Goal: Task Accomplishment & Management: Use online tool/utility

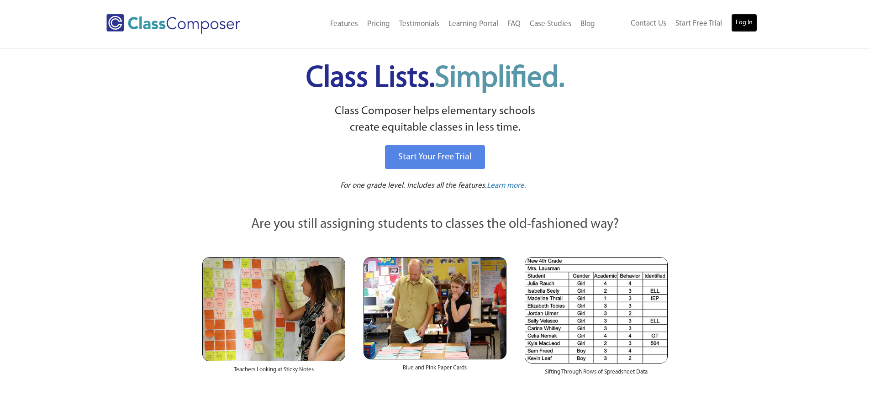
click at [742, 24] on link "Log In" at bounding box center [745, 23] width 26 height 18
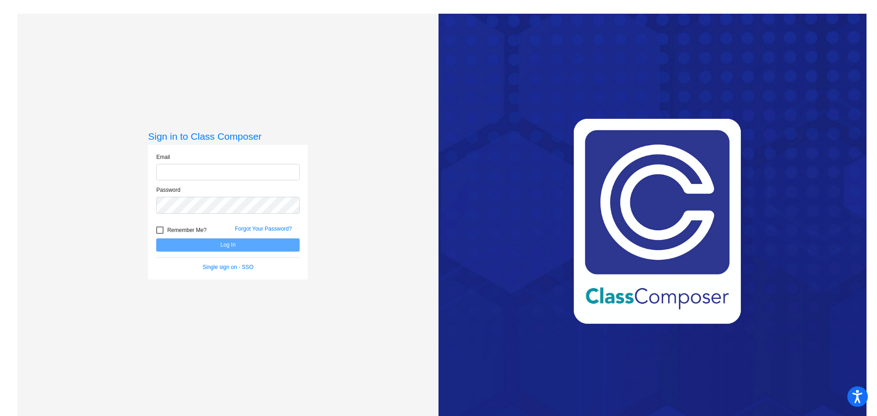
type input "[EMAIL_ADDRESS][DOMAIN_NAME]"
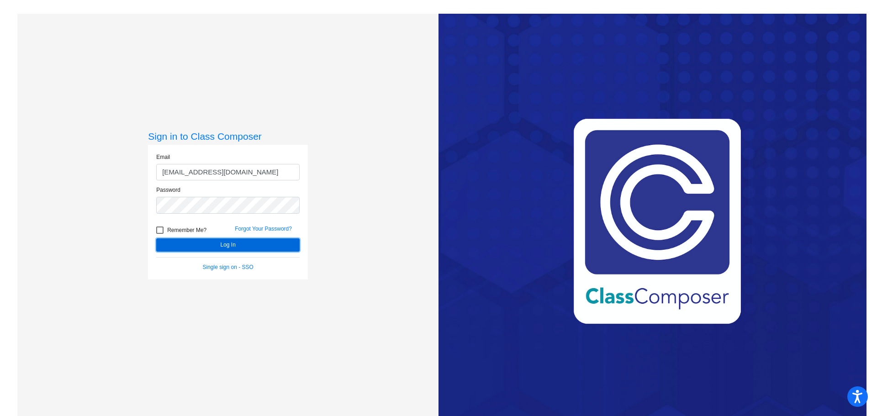
click at [236, 239] on button "Log In" at bounding box center [227, 245] width 143 height 13
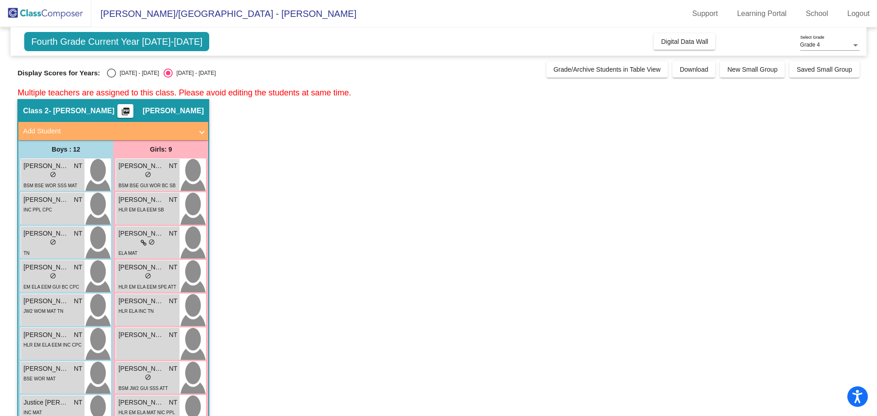
click at [111, 75] on div "Select an option" at bounding box center [111, 73] width 9 height 9
click at [111, 78] on input "[DATE] - [DATE]" at bounding box center [111, 78] width 0 height 0
radio input "true"
click at [111, 75] on div "Select an option" at bounding box center [111, 73] width 9 height 9
click at [111, 78] on input "[DATE] - [DATE]" at bounding box center [111, 78] width 0 height 0
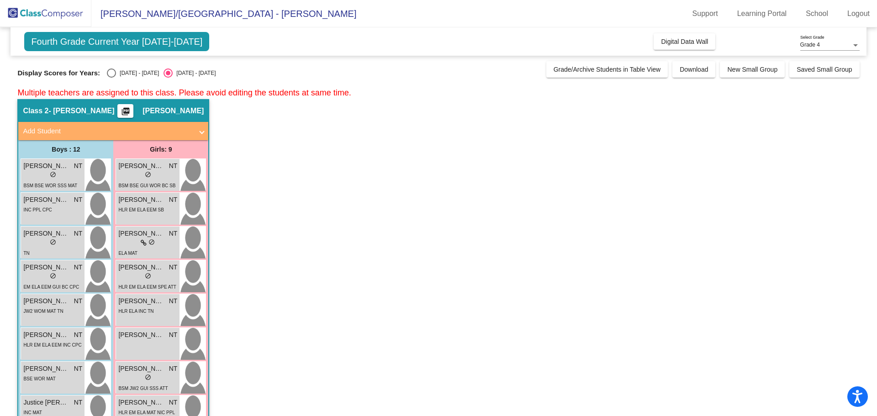
click at [111, 75] on div "Select an option" at bounding box center [111, 73] width 9 height 9
click at [111, 78] on input "[DATE] - [DATE]" at bounding box center [111, 78] width 0 height 0
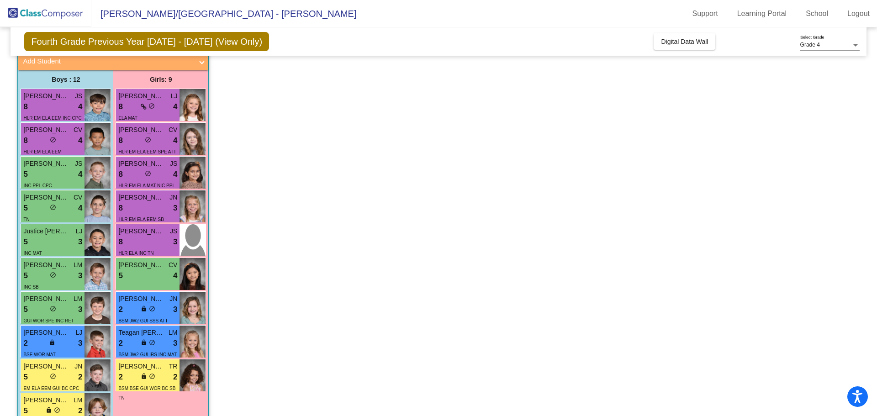
scroll to position [91, 0]
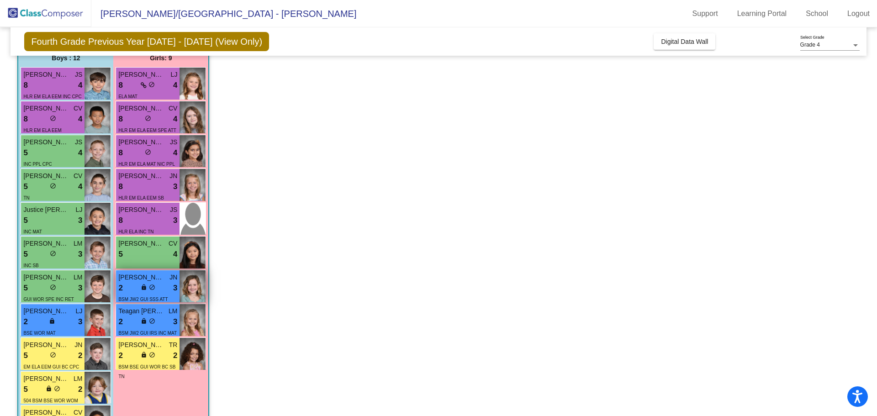
click at [138, 284] on div "2 lock do_not_disturb_alt 3" at bounding box center [147, 288] width 59 height 12
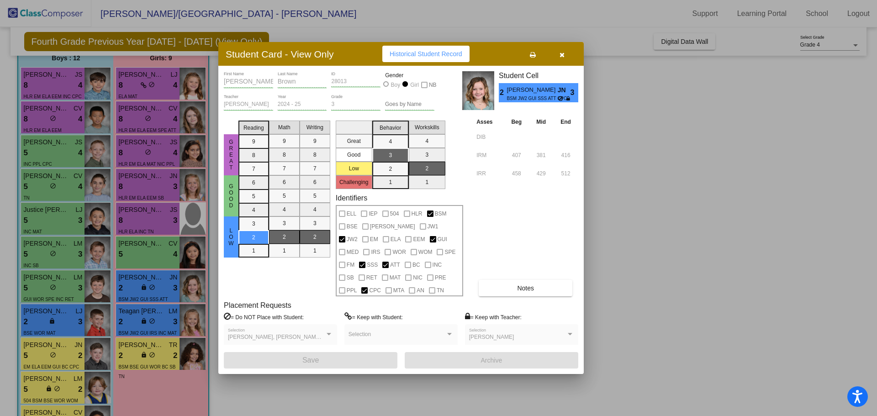
click at [521, 286] on span "Notes" at bounding box center [525, 288] width 17 height 7
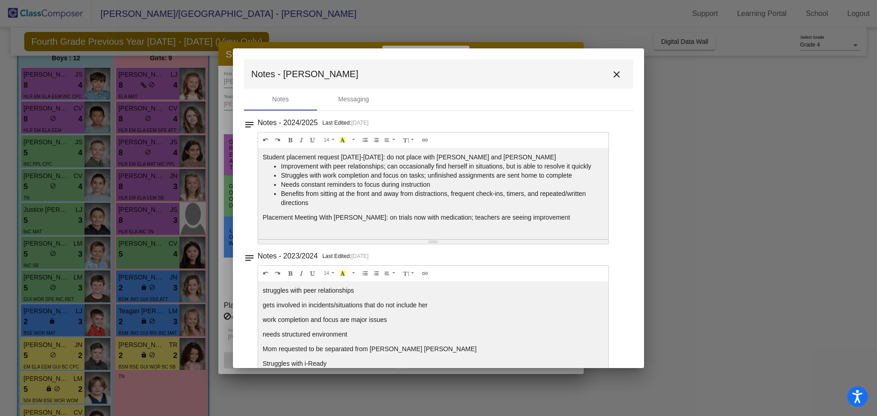
click at [614, 72] on mat-icon "close" at bounding box center [616, 74] width 11 height 11
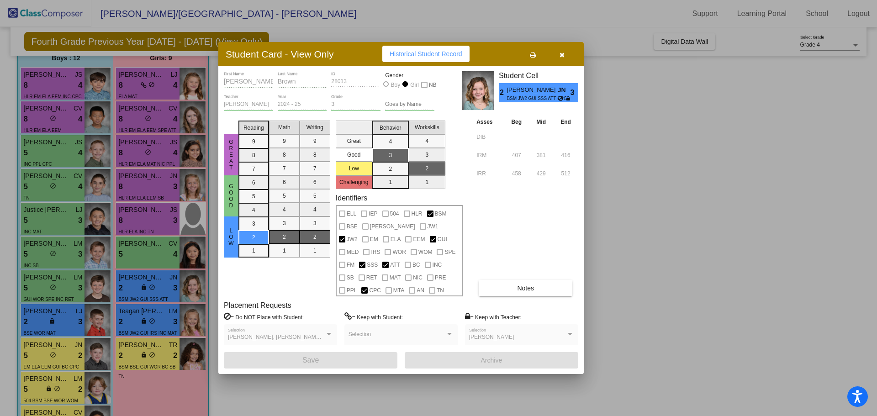
click at [563, 56] on icon "button" at bounding box center [562, 55] width 5 height 6
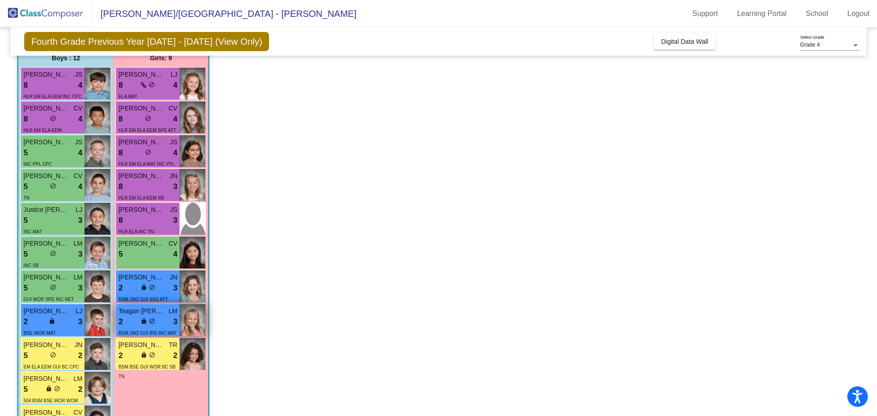
click at [126, 318] on div "2 lock do_not_disturb_alt 3" at bounding box center [147, 322] width 59 height 12
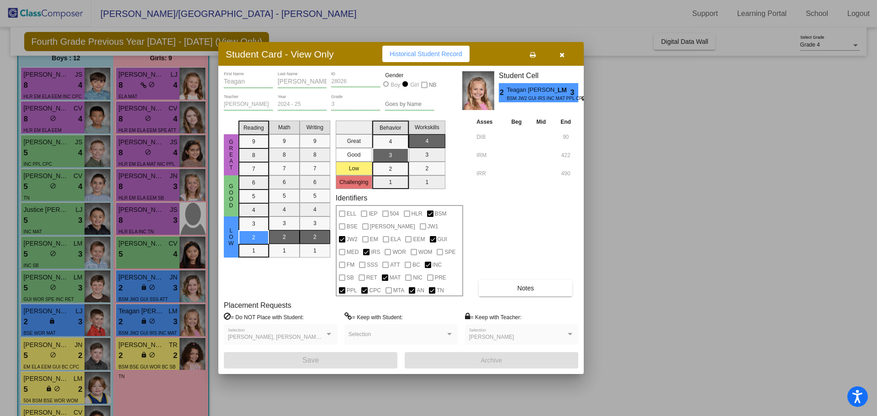
click at [523, 285] on span "Notes" at bounding box center [525, 288] width 17 height 7
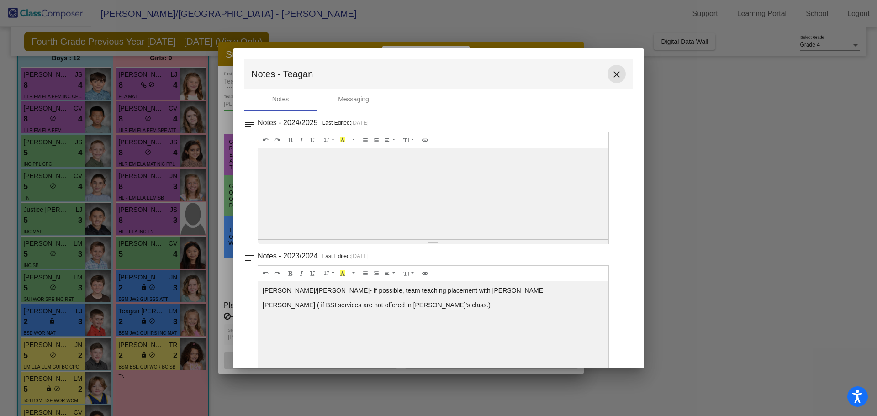
click at [611, 75] on mat-icon "close" at bounding box center [616, 74] width 11 height 11
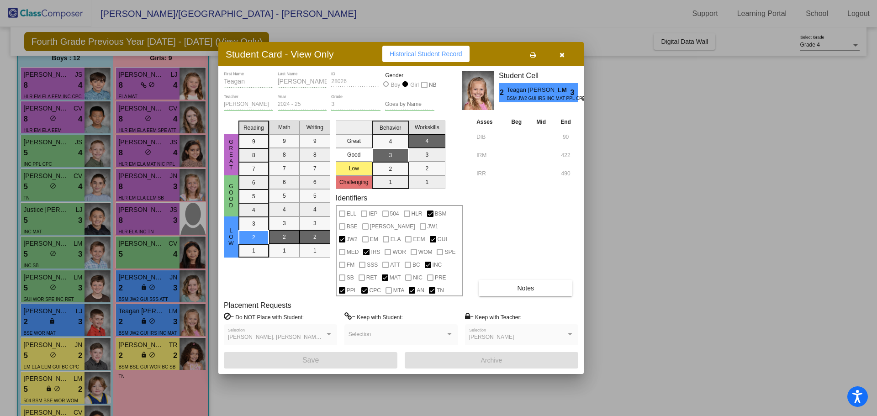
click at [560, 52] on icon "button" at bounding box center [562, 55] width 5 height 6
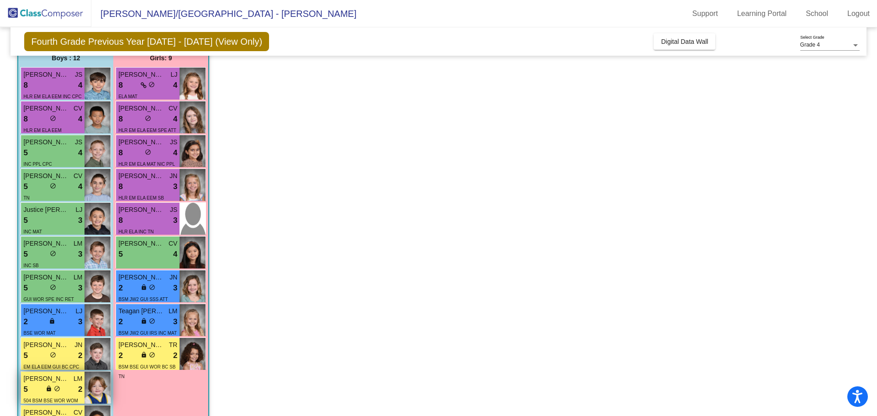
click at [38, 381] on span "[PERSON_NAME]" at bounding box center [46, 379] width 46 height 10
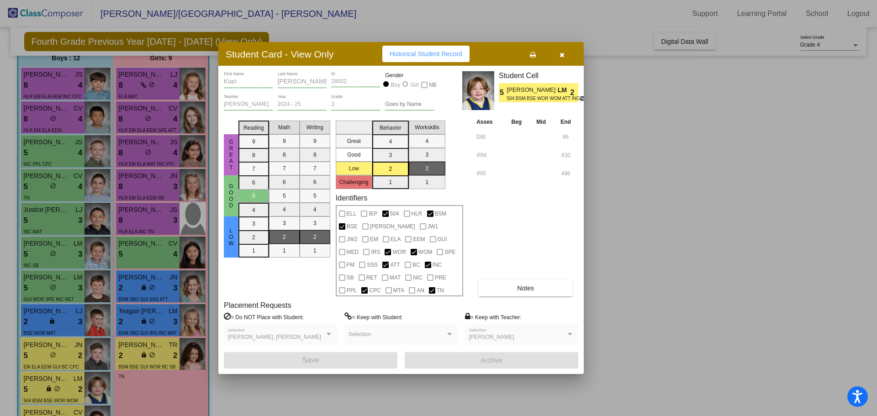
click at [523, 288] on span "Notes" at bounding box center [525, 288] width 17 height 7
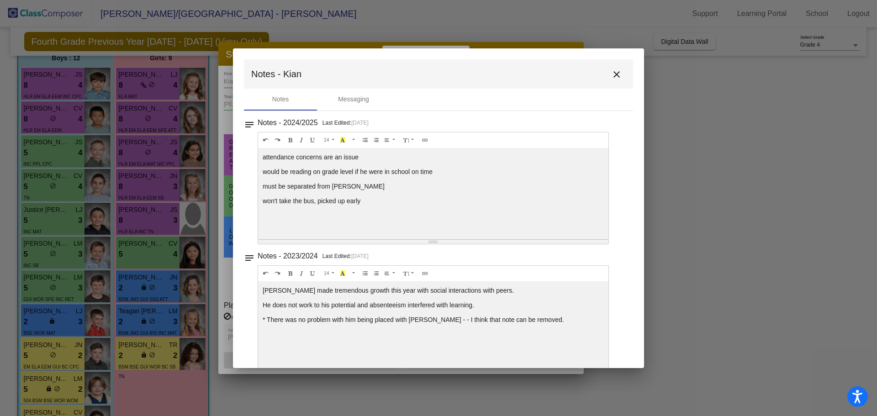
click at [612, 72] on mat-icon "close" at bounding box center [616, 74] width 11 height 11
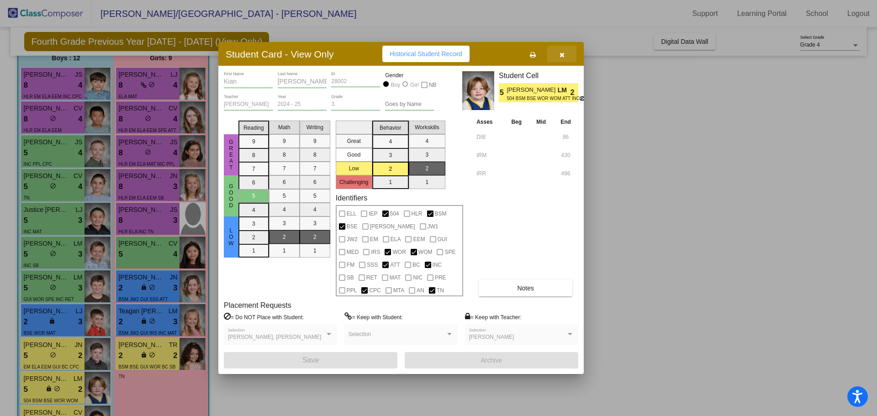
click at [562, 52] on icon "button" at bounding box center [562, 55] width 5 height 6
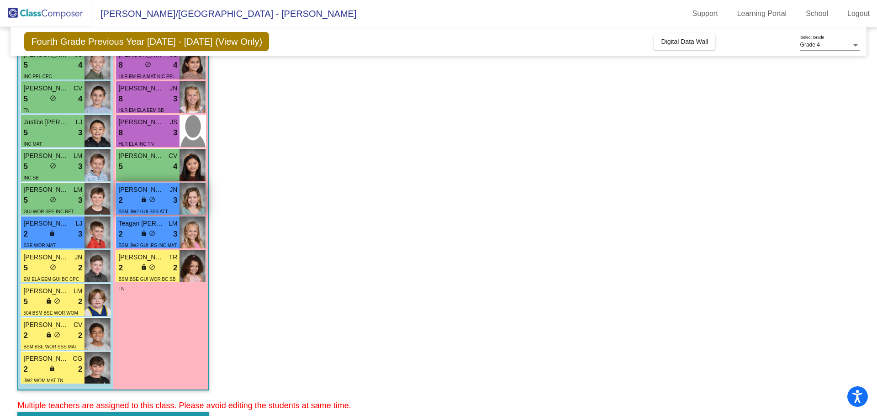
scroll to position [183, 0]
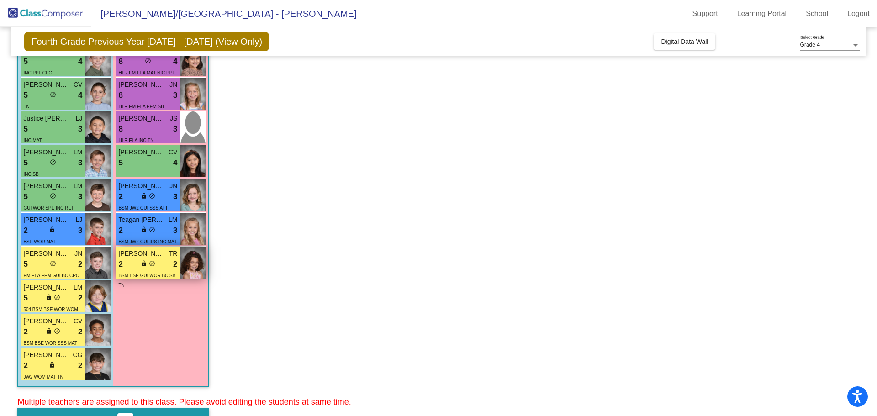
click at [132, 260] on div "2 lock do_not_disturb_alt 2" at bounding box center [147, 265] width 59 height 12
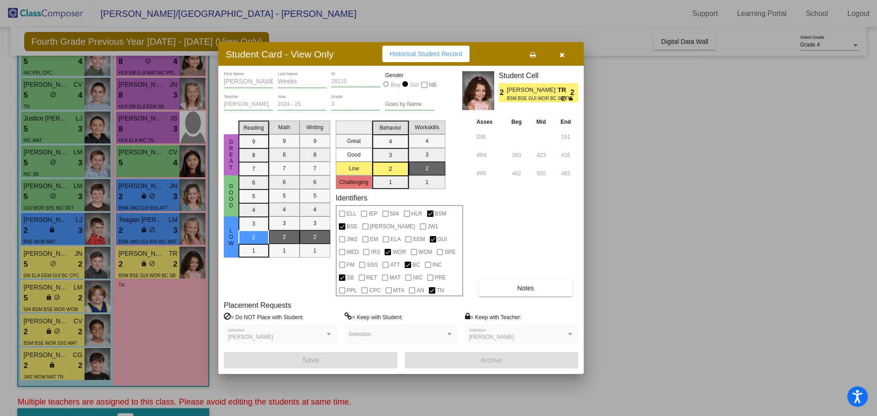
click at [506, 287] on button "Notes" at bounding box center [526, 288] width 94 height 16
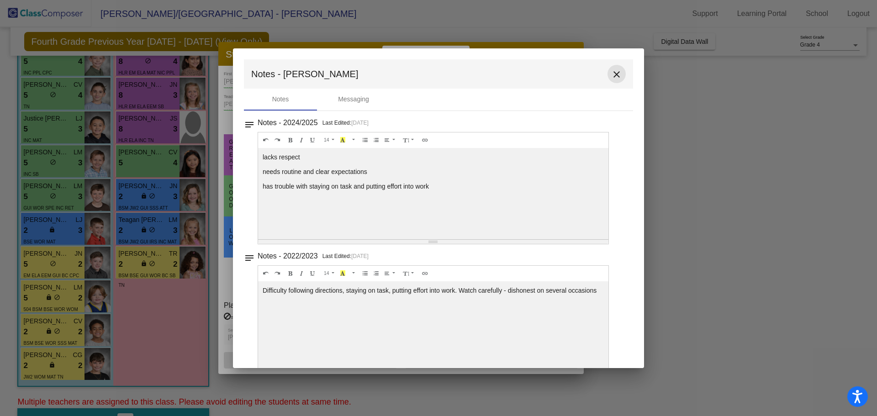
click at [612, 76] on mat-icon "close" at bounding box center [616, 74] width 11 height 11
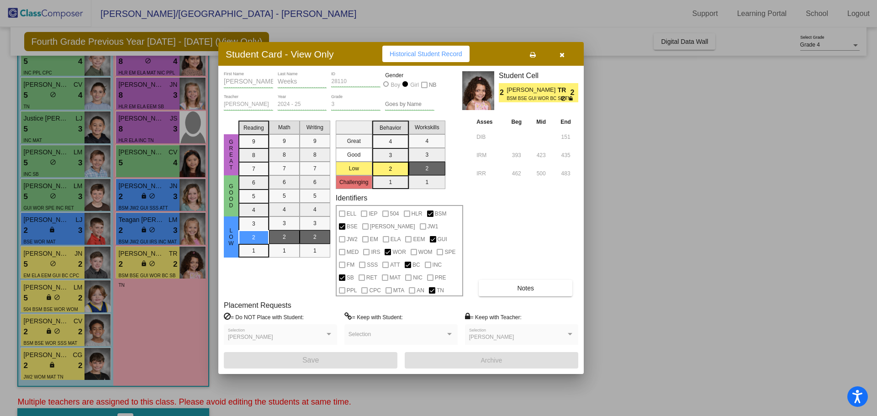
click at [564, 53] on icon "button" at bounding box center [562, 55] width 5 height 6
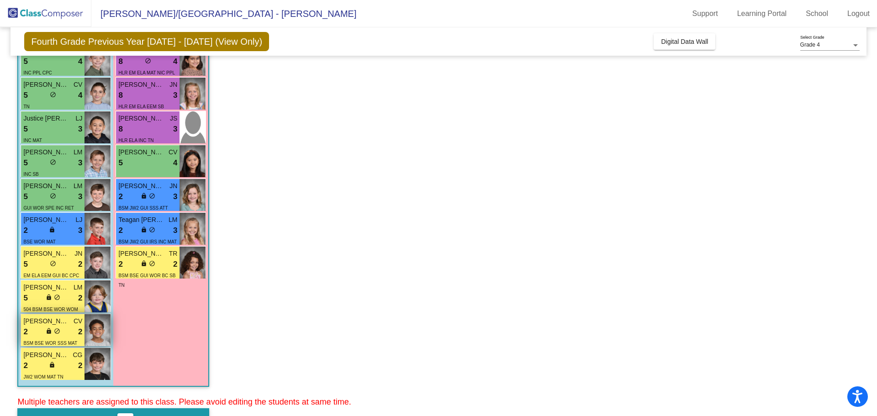
click at [33, 330] on div "2 lock do_not_disturb_alt 2" at bounding box center [52, 332] width 59 height 12
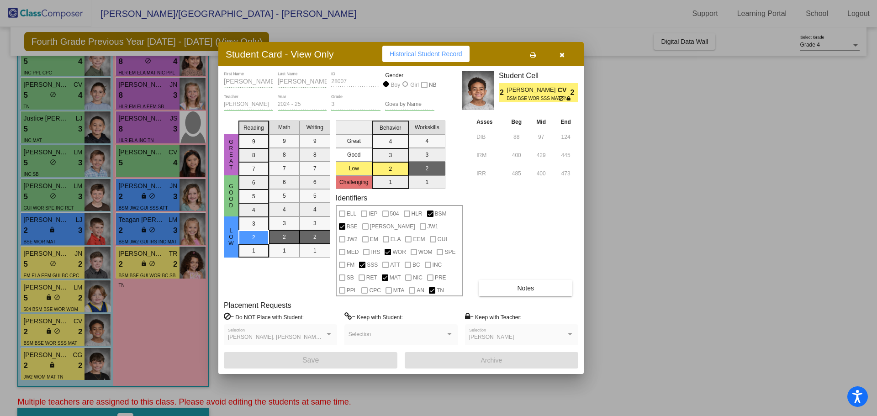
click at [530, 292] on span "Notes" at bounding box center [525, 288] width 17 height 7
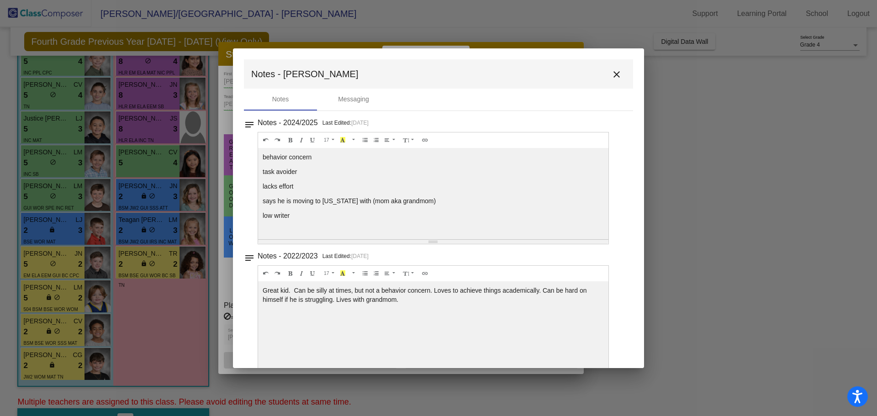
click at [613, 74] on mat-icon "close" at bounding box center [616, 74] width 11 height 11
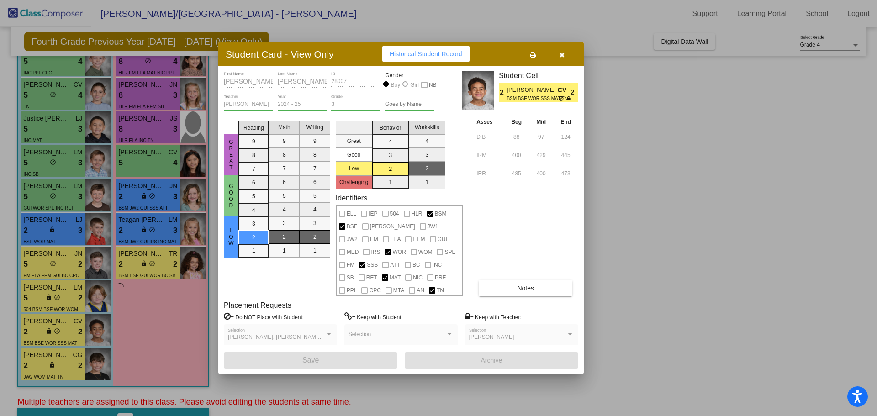
click at [561, 52] on icon "button" at bounding box center [562, 55] width 5 height 6
